Goal: Information Seeking & Learning: Learn about a topic

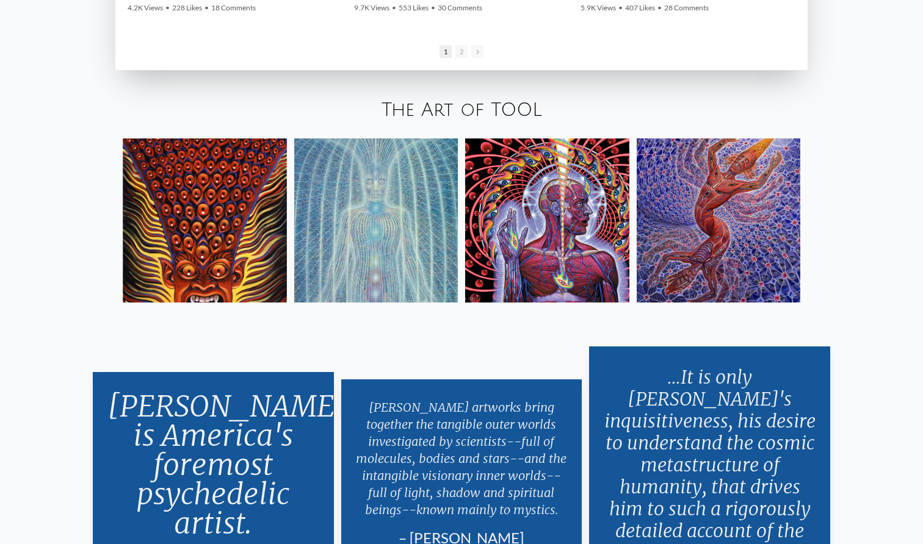
scroll to position [2247, 0]
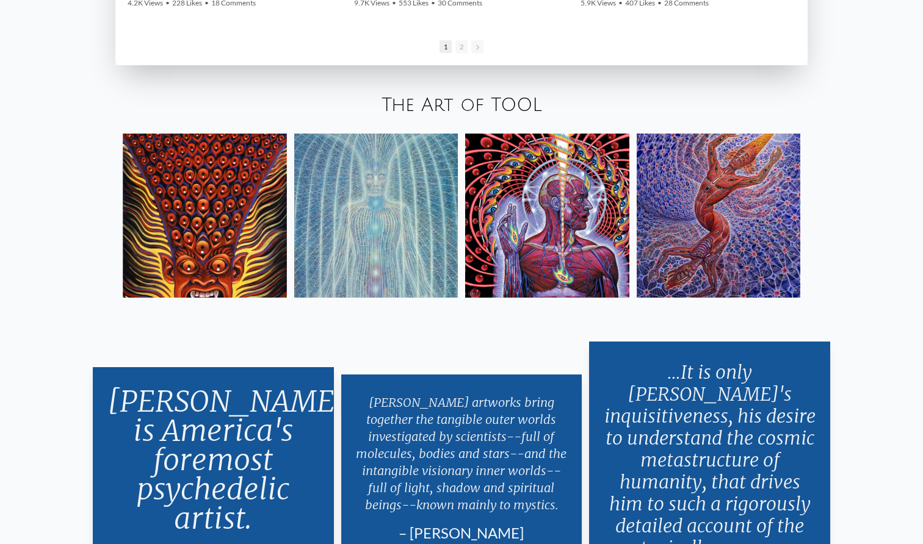
click at [388, 222] on img at bounding box center [376, 216] width 164 height 164
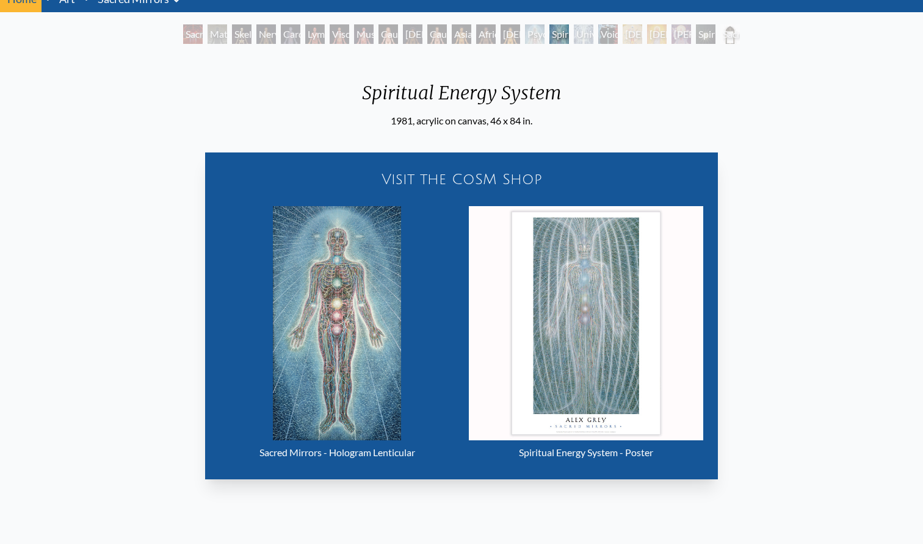
scroll to position [63, 0]
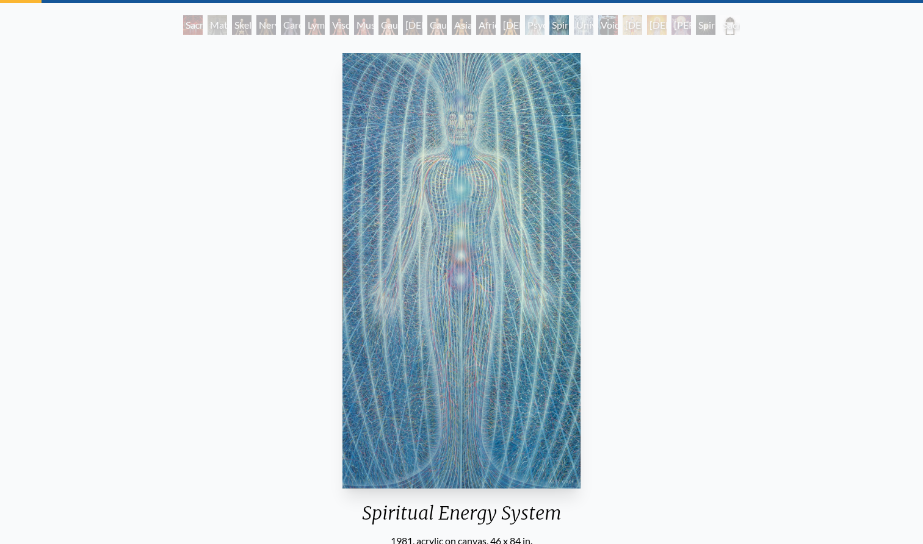
click at [690, 22] on div "[PERSON_NAME]" at bounding box center [681, 25] width 20 height 20
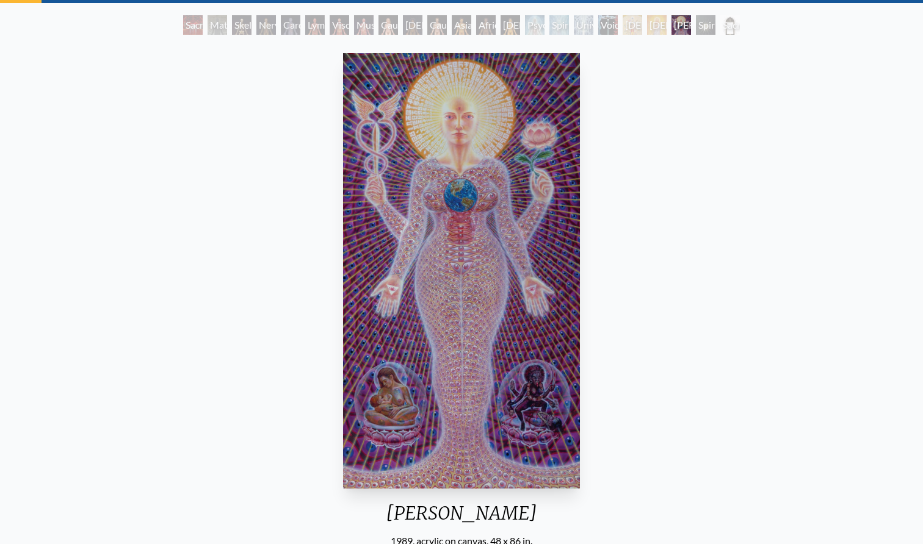
click at [208, 25] on div "Material World" at bounding box center [218, 25] width 20 height 20
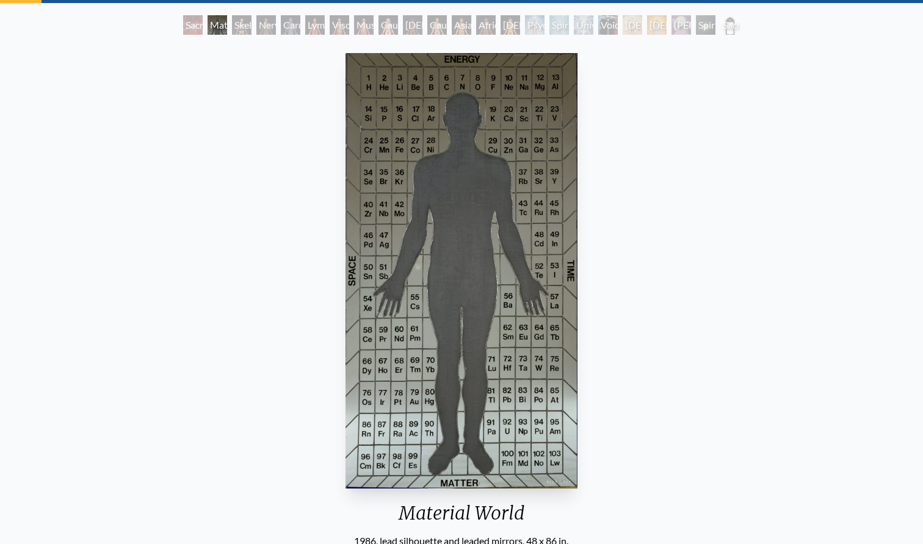
click at [264, 26] on div "Nervous System" at bounding box center [266, 25] width 20 height 20
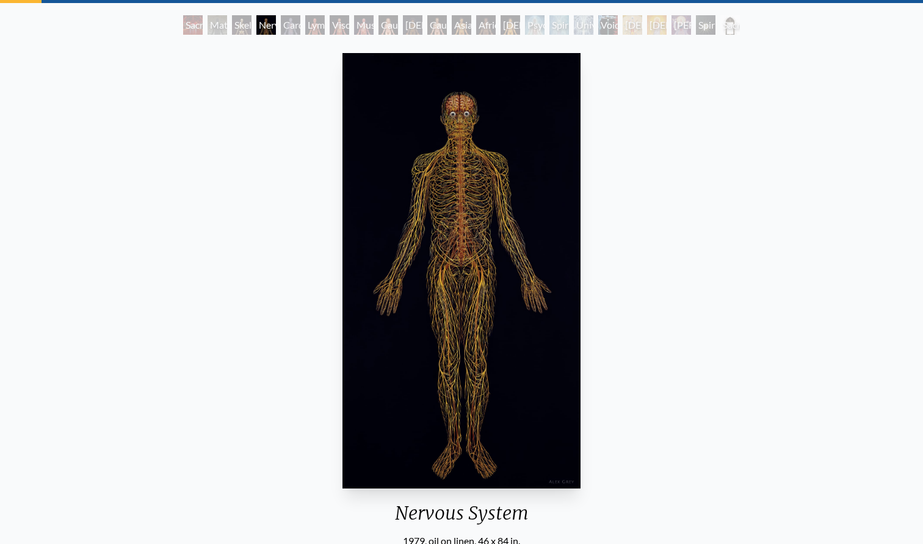
click at [325, 24] on div "Lymphatic System" at bounding box center [315, 25] width 20 height 20
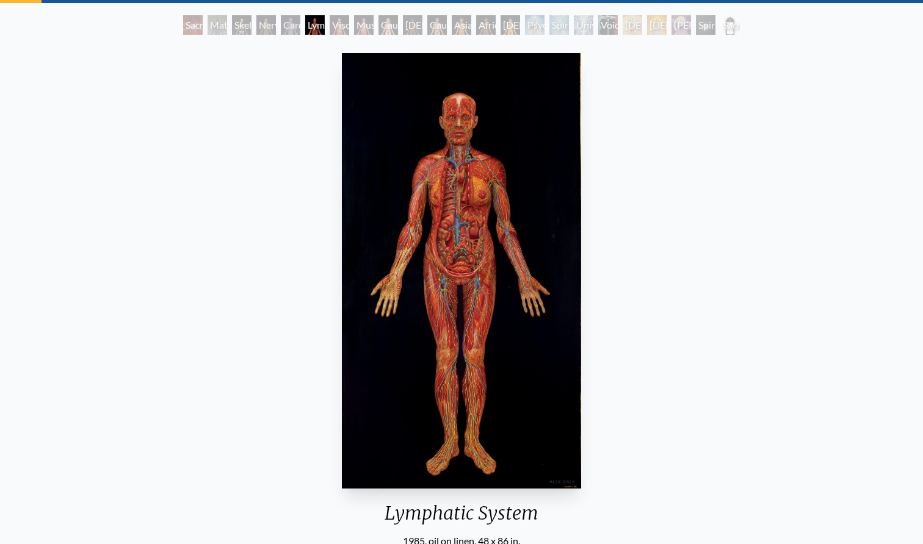
click at [369, 27] on div "Muscle System" at bounding box center [364, 25] width 20 height 20
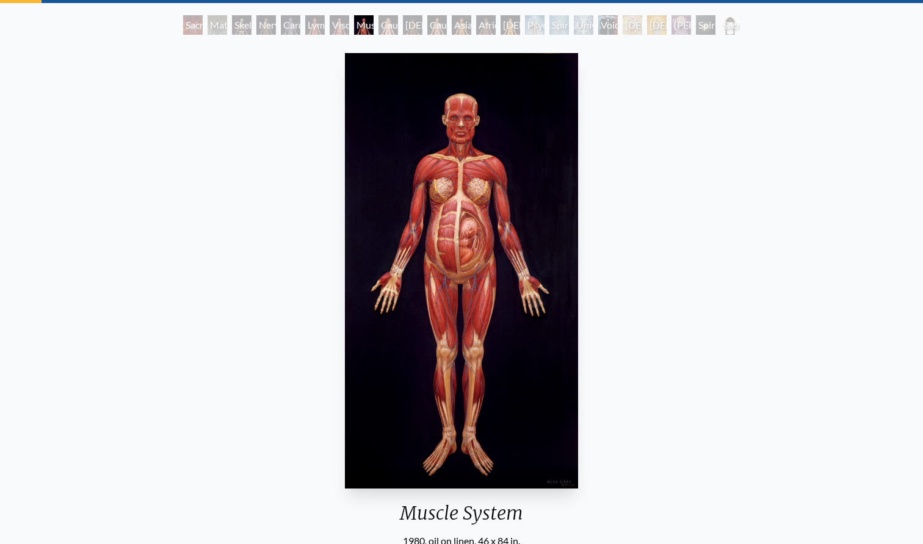
click at [415, 21] on div "[DEMOGRAPHIC_DATA] Woman" at bounding box center [413, 25] width 20 height 20
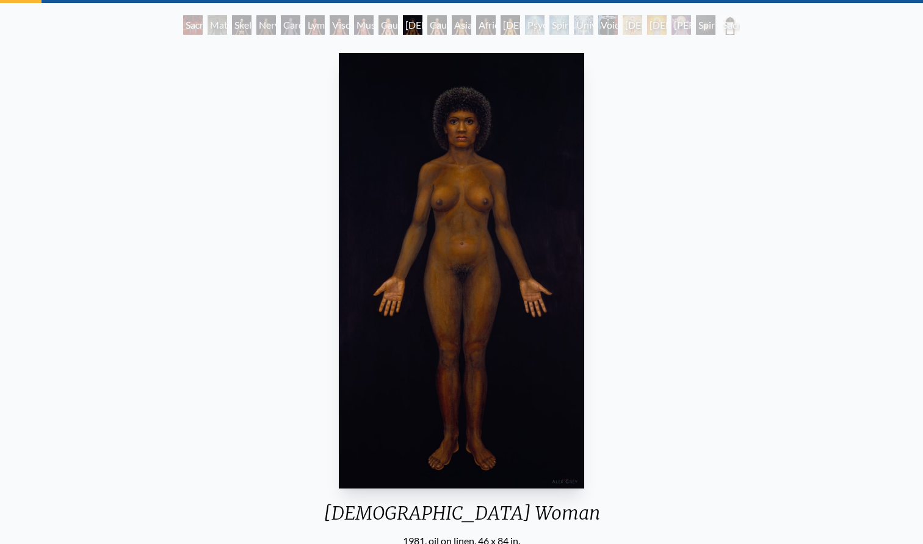
click at [463, 23] on div "Asian Man" at bounding box center [462, 25] width 20 height 20
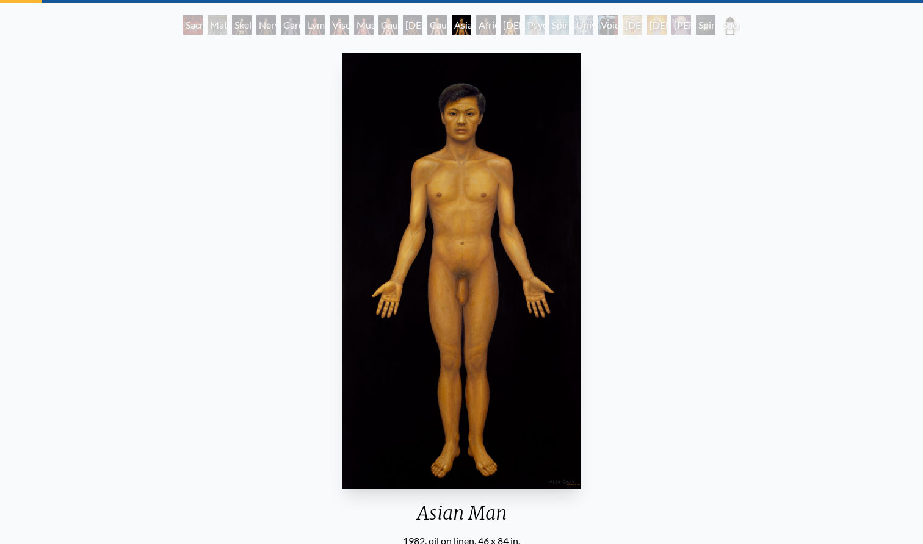
click at [507, 27] on div "[DEMOGRAPHIC_DATA] Woman" at bounding box center [511, 25] width 20 height 20
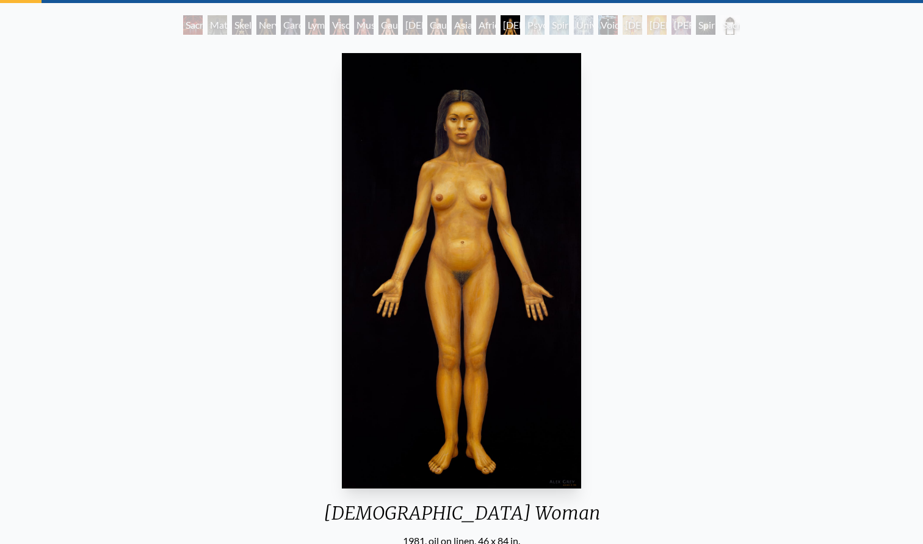
click at [553, 21] on div "Spiritual Energy System" at bounding box center [559, 25] width 20 height 20
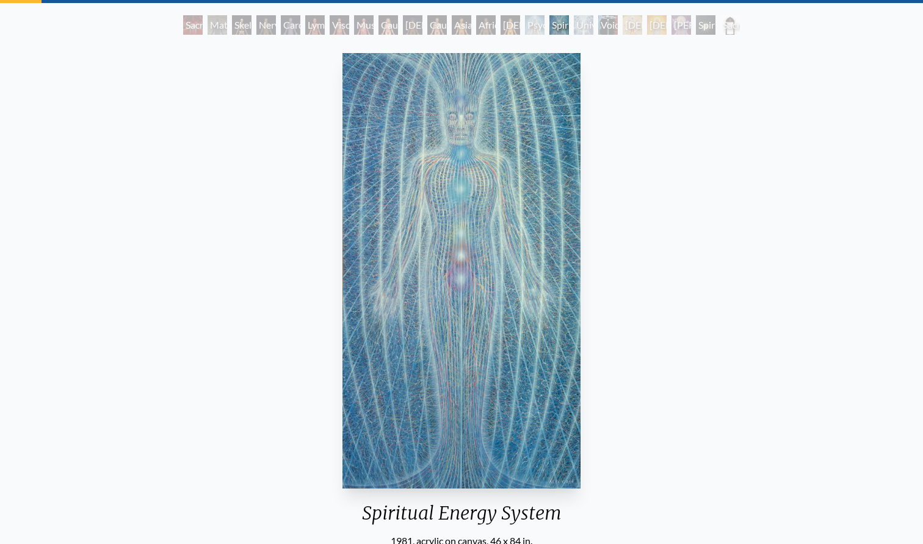
click at [191, 26] on div "Sacred Mirrors Room, [GEOGRAPHIC_DATA]" at bounding box center [193, 25] width 20 height 20
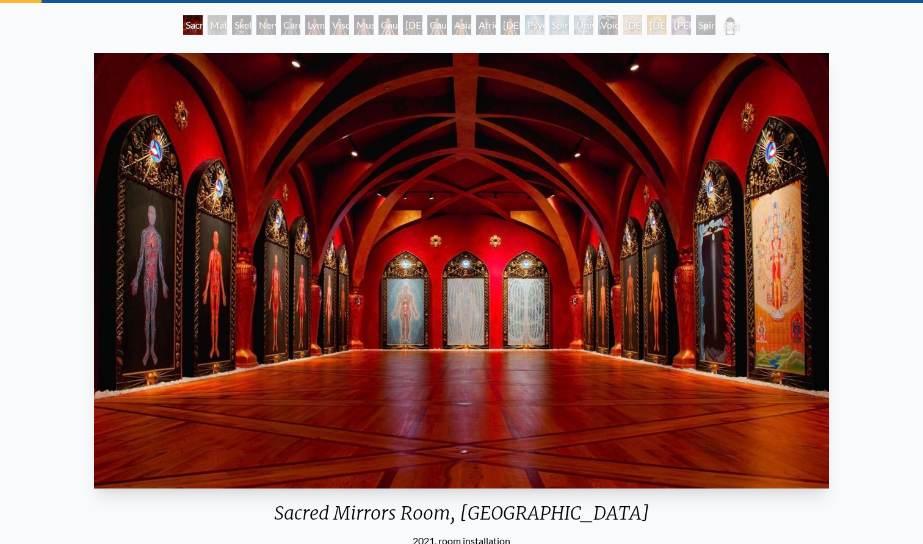
click at [276, 26] on div "Nervous System" at bounding box center [266, 25] width 20 height 20
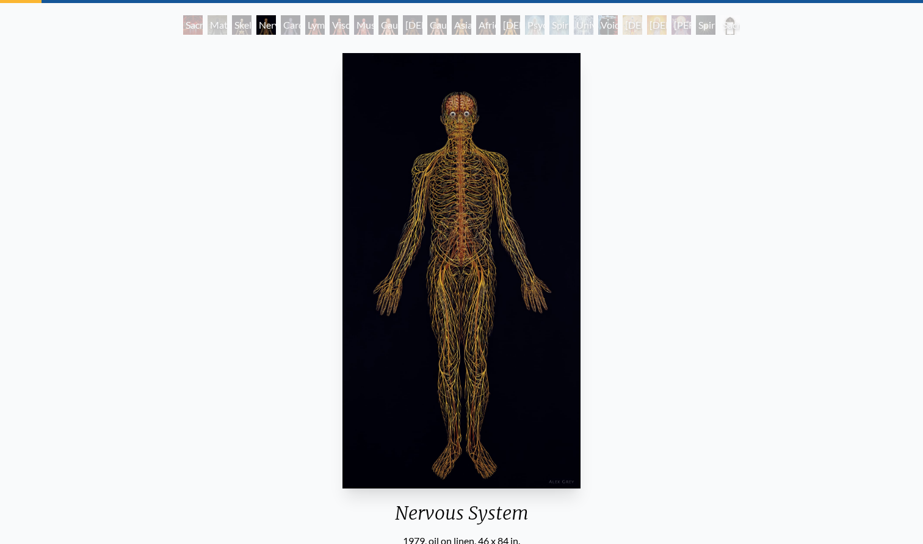
click at [300, 26] on div "Cardiovascular System" at bounding box center [291, 25] width 20 height 20
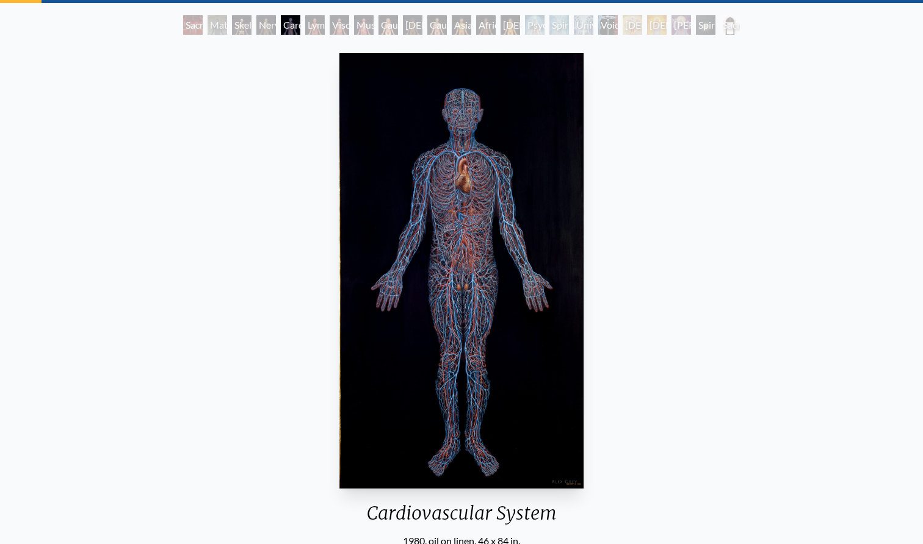
click at [332, 26] on div "Viscera" at bounding box center [340, 25] width 20 height 20
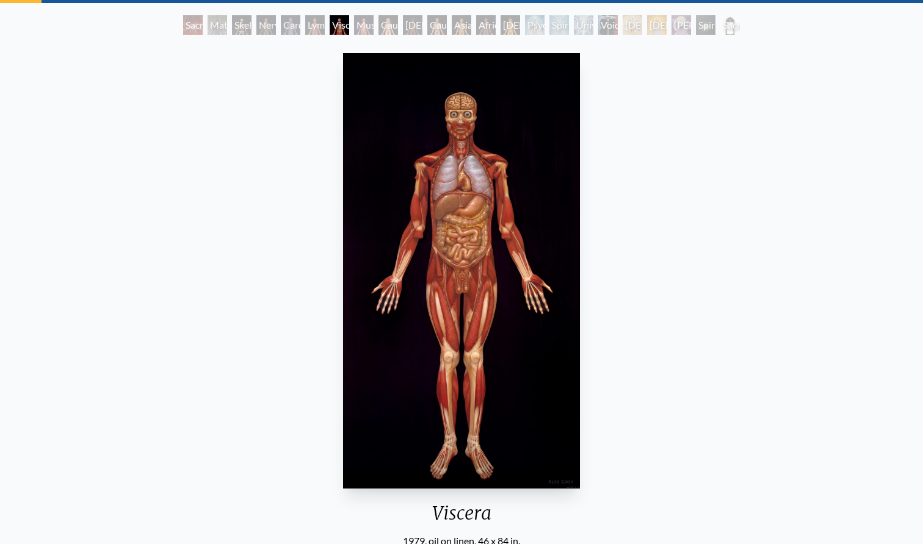
click at [431, 222] on img "7 / 23" at bounding box center [461, 271] width 237 height 436
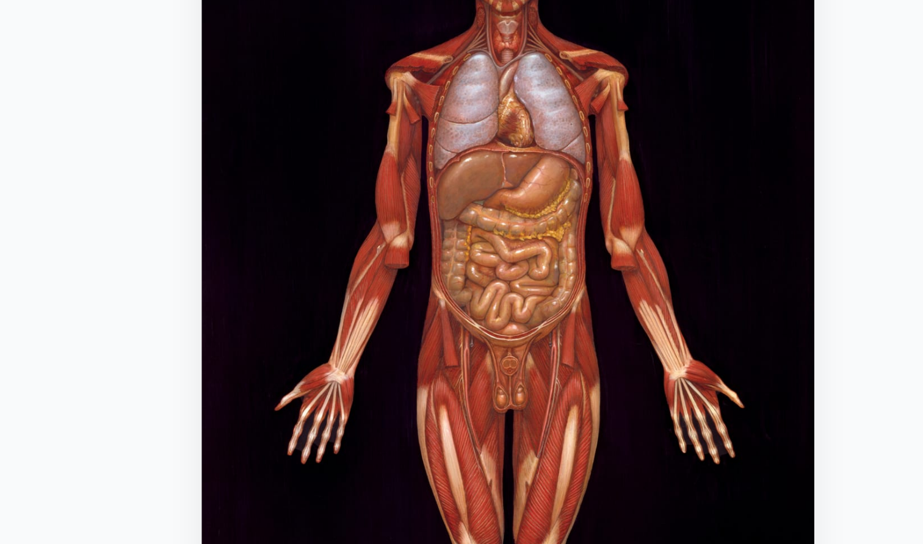
scroll to position [62, 0]
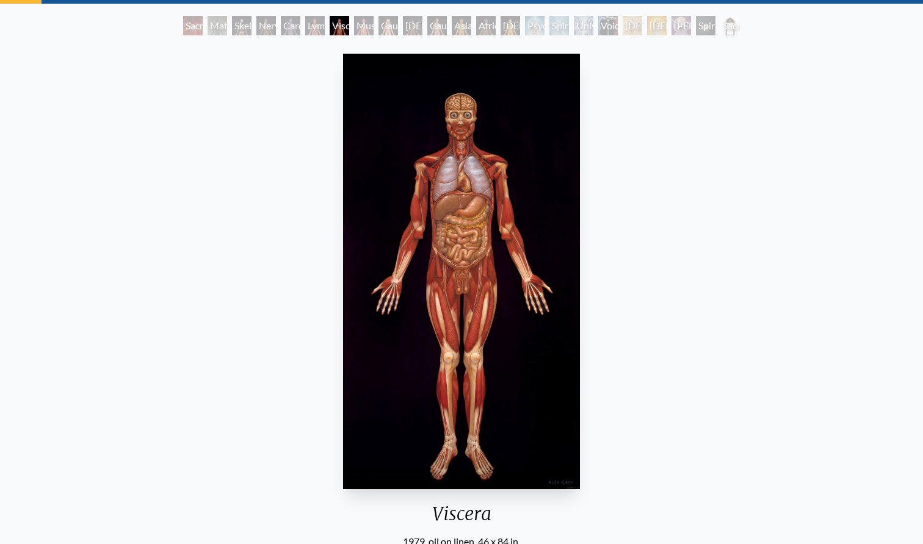
click at [316, 23] on div "Lymphatic System" at bounding box center [315, 26] width 20 height 20
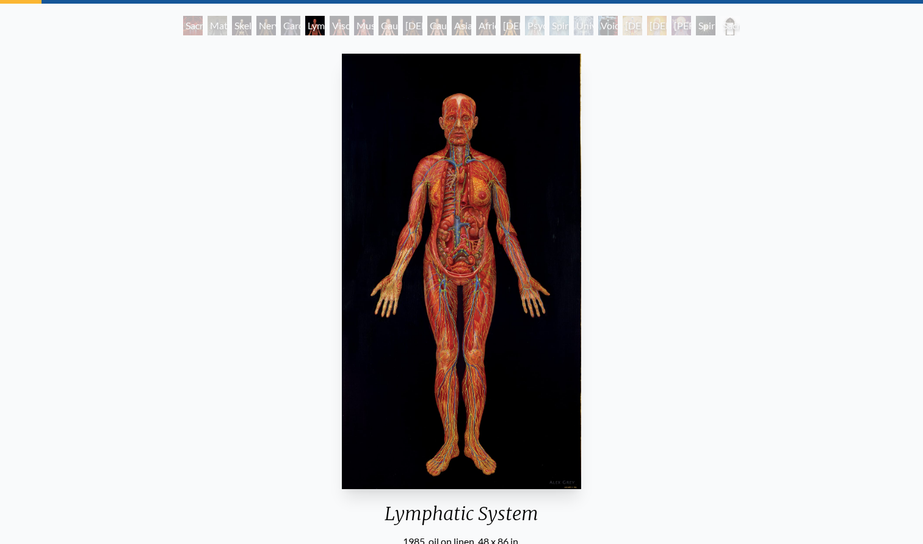
click at [256, 26] on div "Nervous System" at bounding box center [266, 26] width 20 height 20
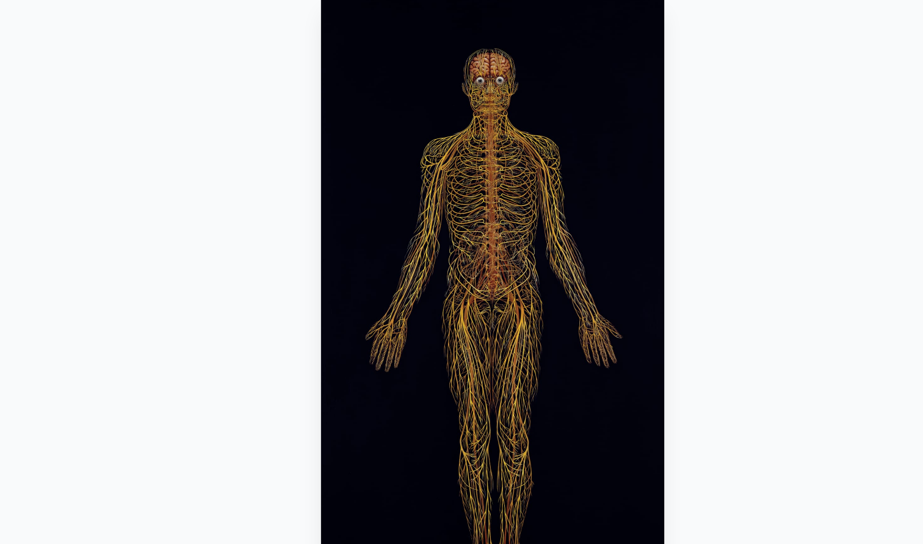
scroll to position [68, 0]
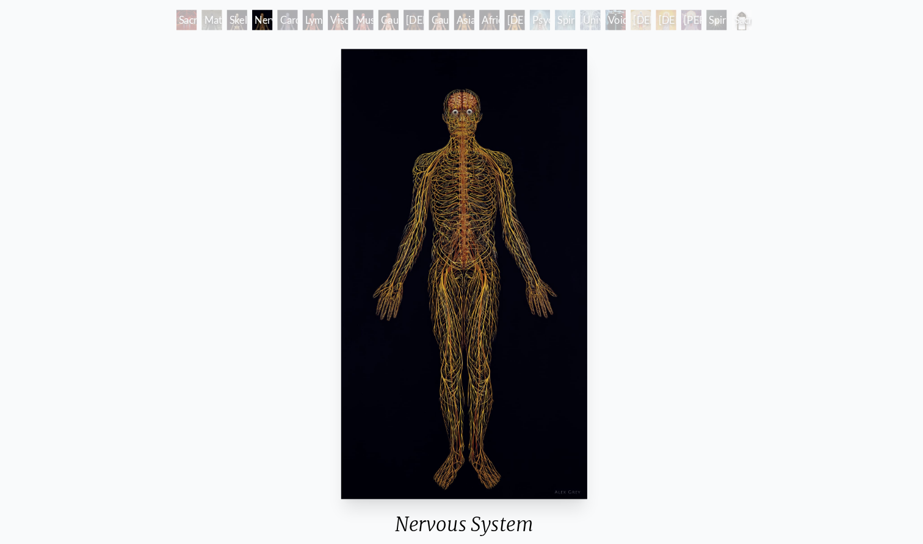
click at [256, 20] on div "Nervous System" at bounding box center [266, 20] width 20 height 20
click at [720, 18] on div "Sacred Mirrors Frame" at bounding box center [730, 20] width 20 height 20
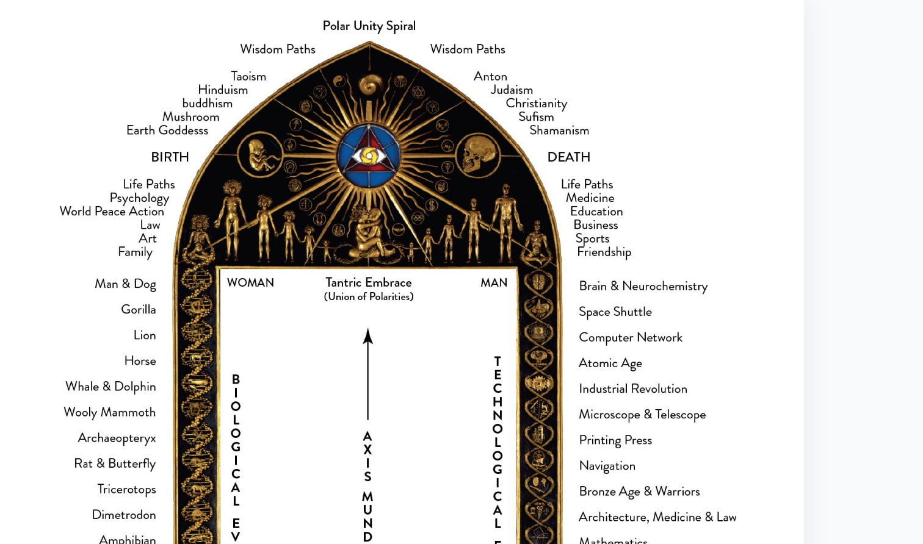
scroll to position [60, 0]
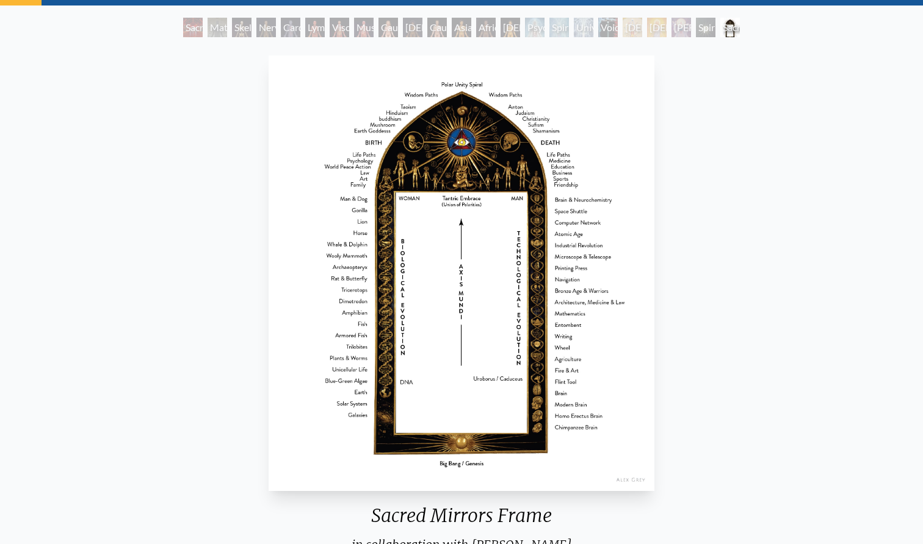
click at [680, 27] on div "[PERSON_NAME]" at bounding box center [681, 28] width 20 height 20
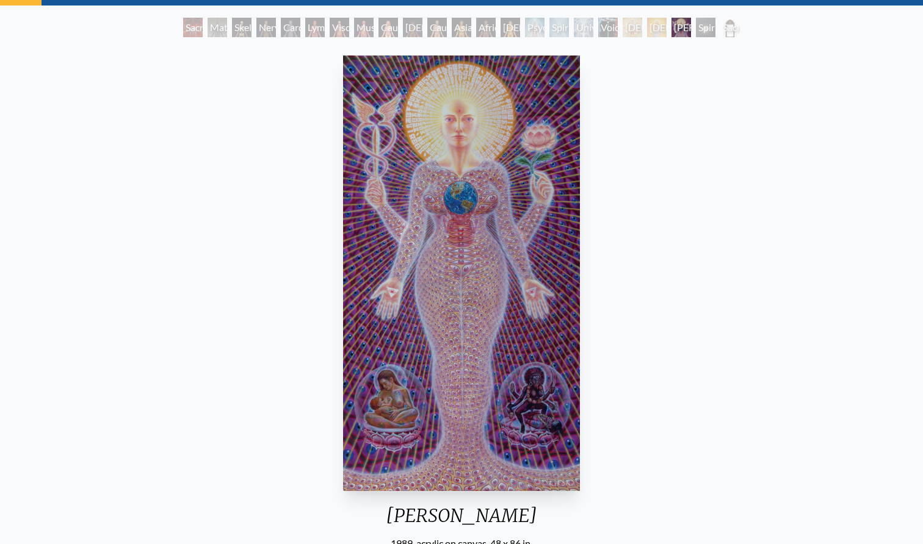
click at [653, 29] on div "[DEMOGRAPHIC_DATA]" at bounding box center [657, 28] width 20 height 20
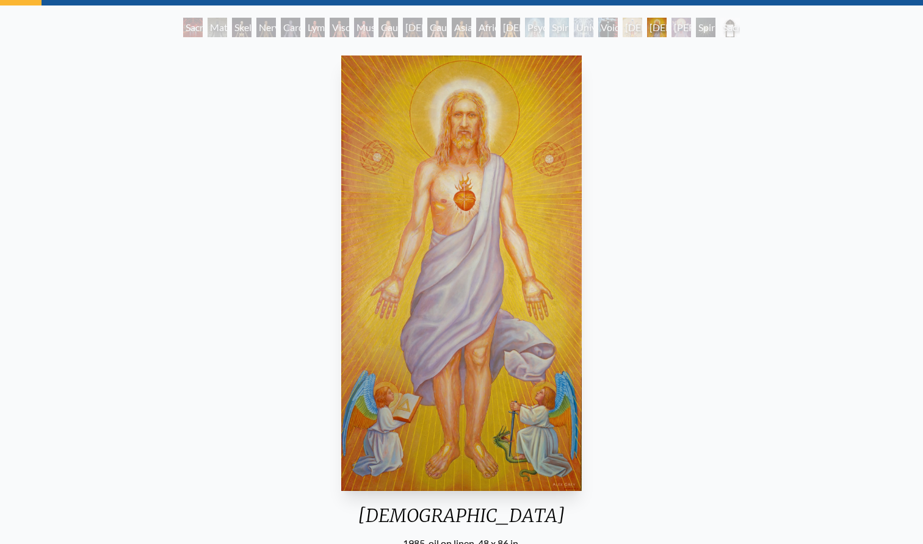
click at [623, 29] on div "[DEMOGRAPHIC_DATA]" at bounding box center [633, 28] width 20 height 20
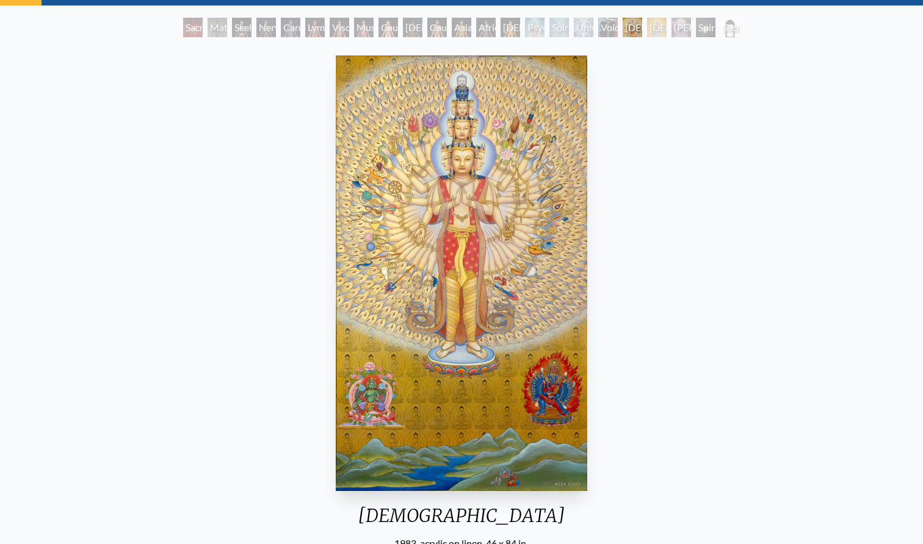
click at [618, 31] on div "Void Clear Light" at bounding box center [608, 28] width 20 height 20
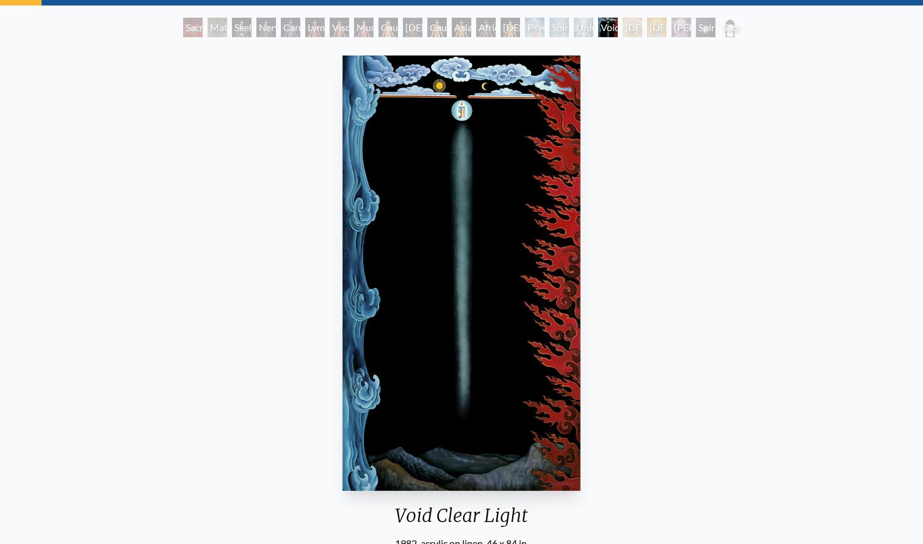
click at [549, 27] on div "Spiritual Energy System" at bounding box center [559, 28] width 20 height 20
